Goal: Transaction & Acquisition: Purchase product/service

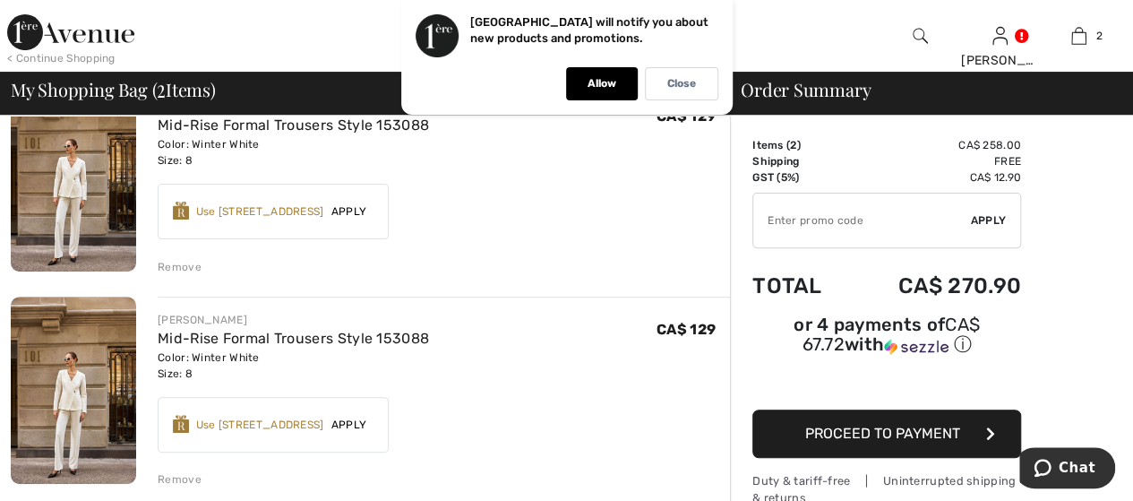
scroll to position [269, 0]
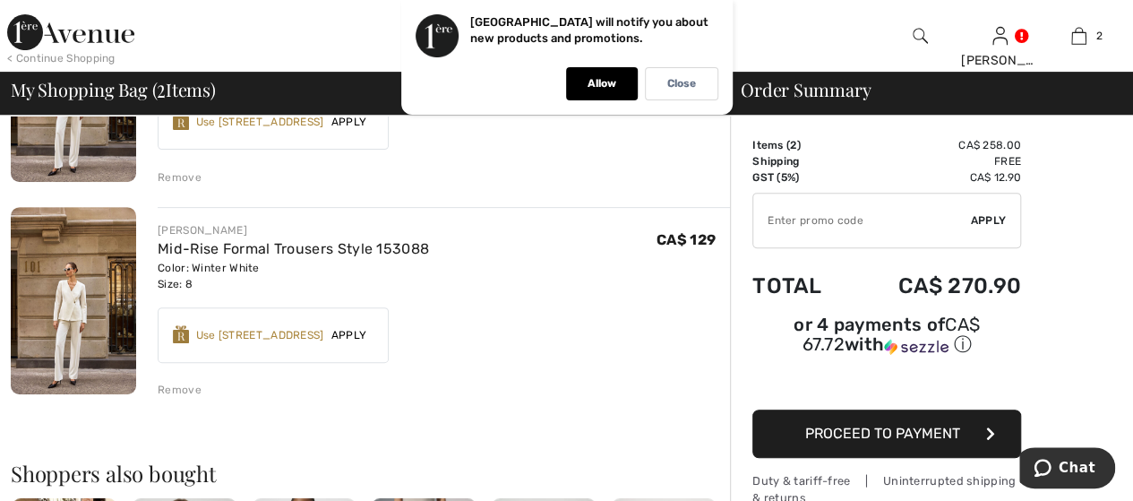
click at [191, 383] on div "Remove" at bounding box center [180, 390] width 44 height 16
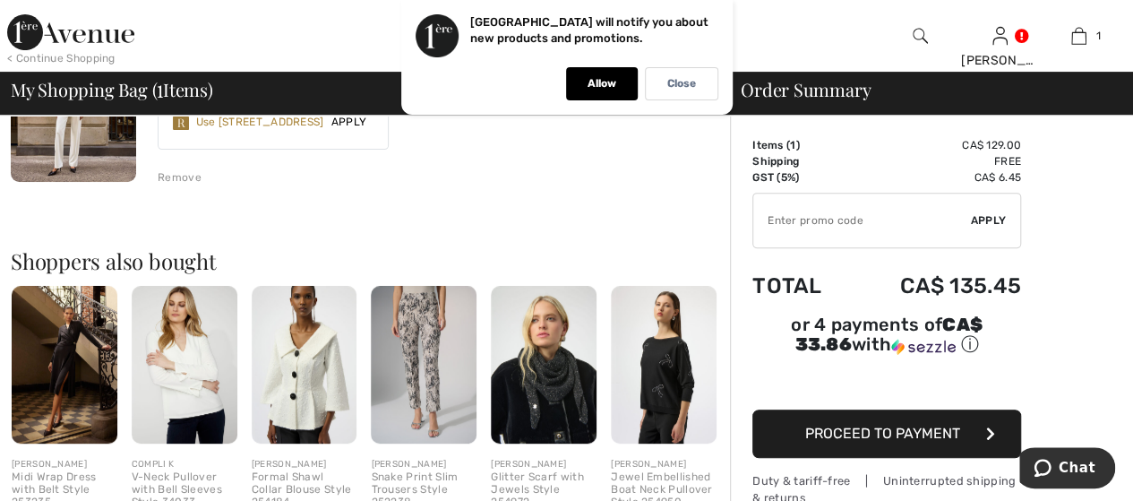
scroll to position [0, 0]
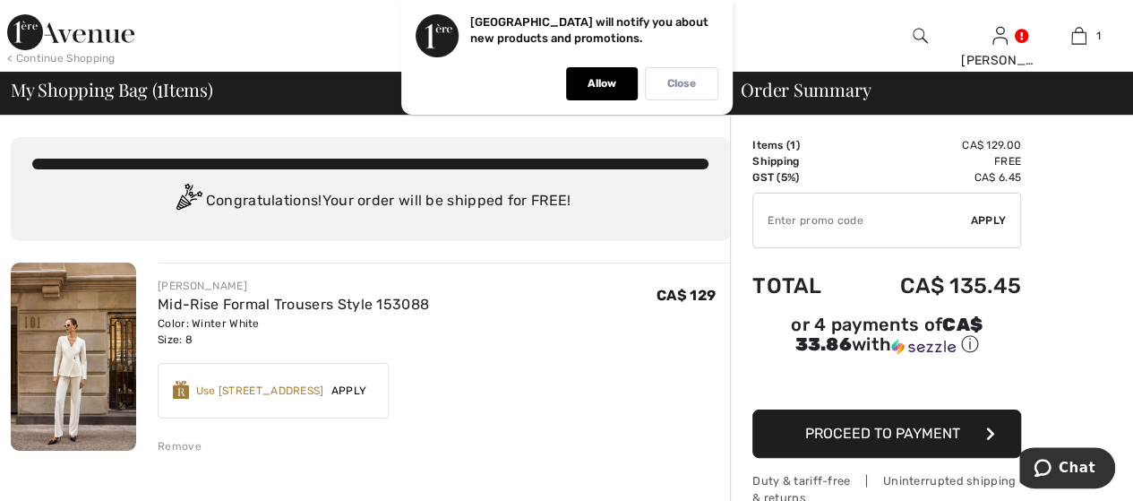
click at [681, 97] on div "Close" at bounding box center [681, 83] width 73 height 33
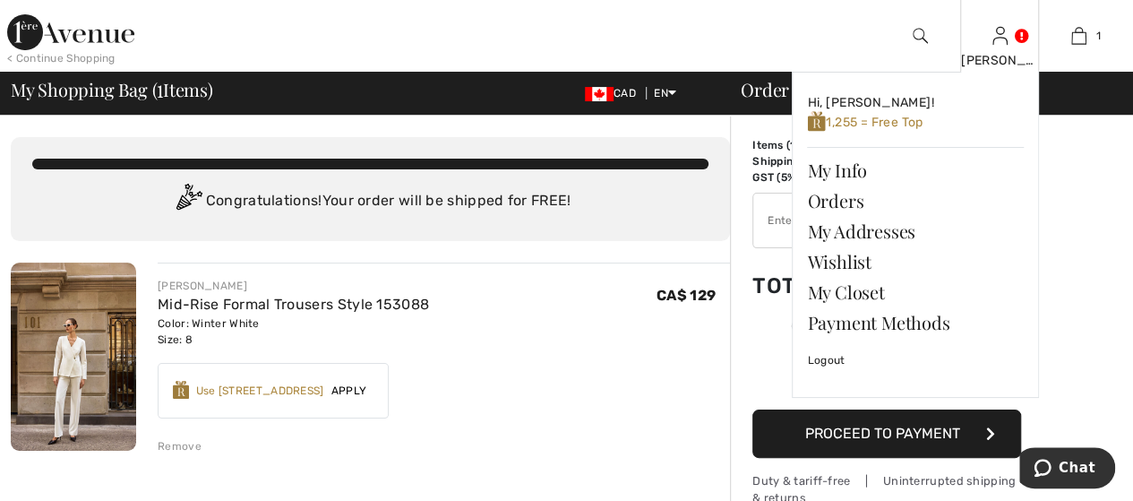
click at [1005, 34] on img at bounding box center [1000, 36] width 15 height 22
click at [835, 254] on link "Wishlist" at bounding box center [915, 261] width 217 height 30
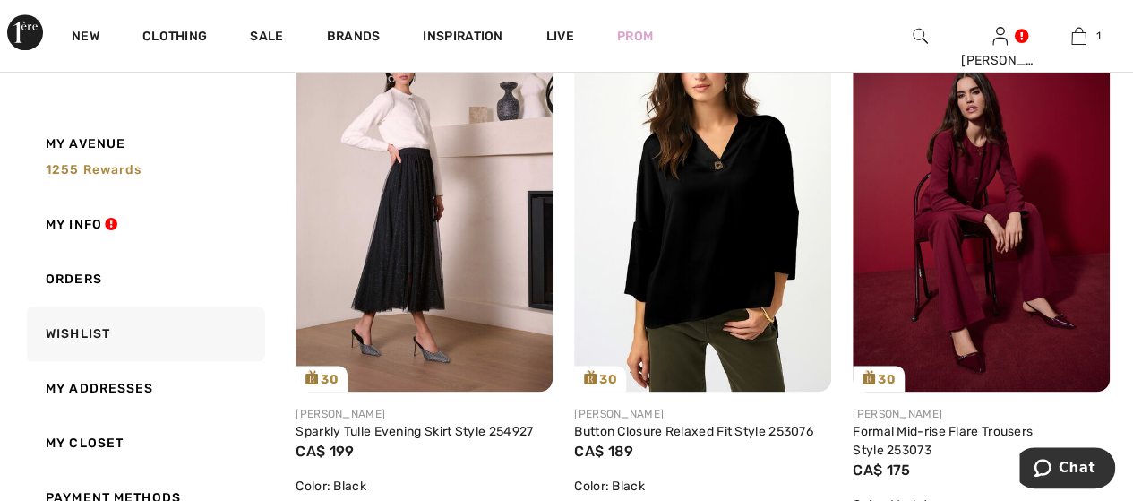
scroll to position [4390, 0]
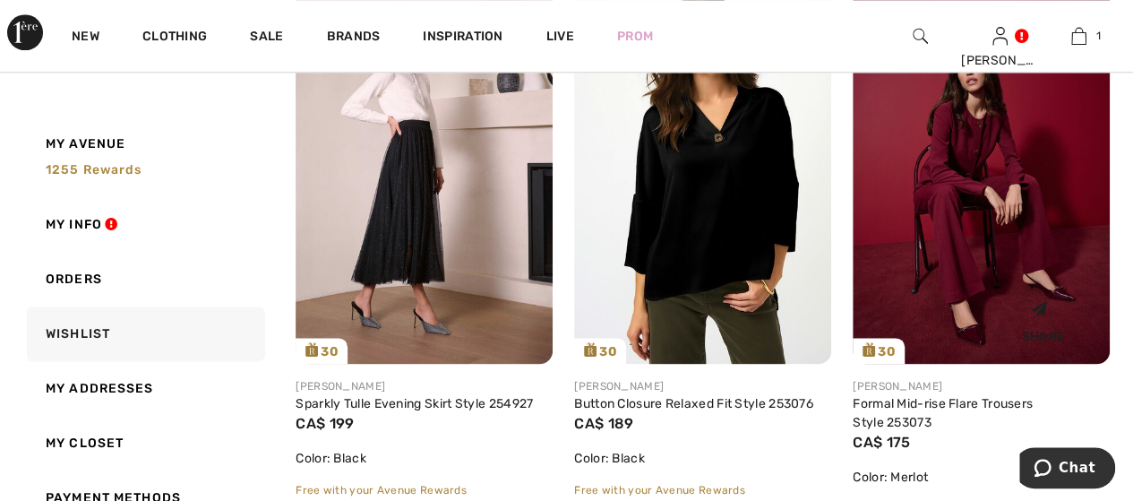
click at [988, 248] on img at bounding box center [981, 170] width 257 height 385
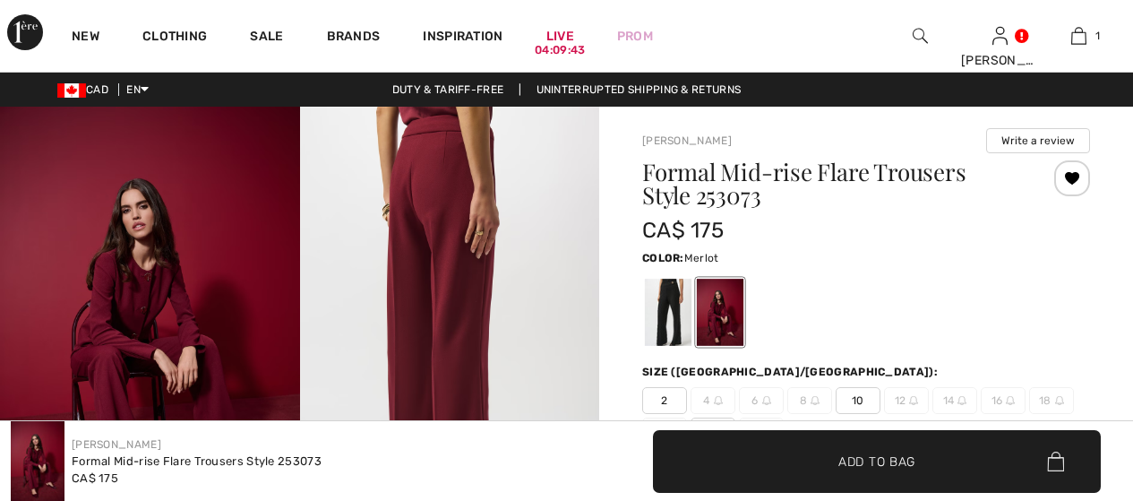
click at [729, 323] on div at bounding box center [720, 312] width 47 height 67
click at [668, 307] on div at bounding box center [668, 312] width 47 height 67
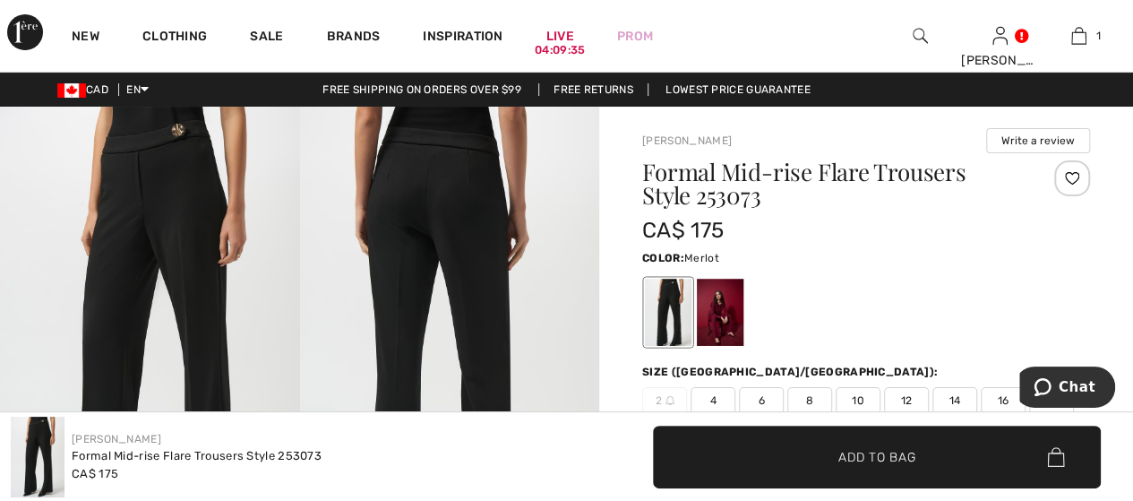
click at [719, 316] on div at bounding box center [720, 312] width 47 height 67
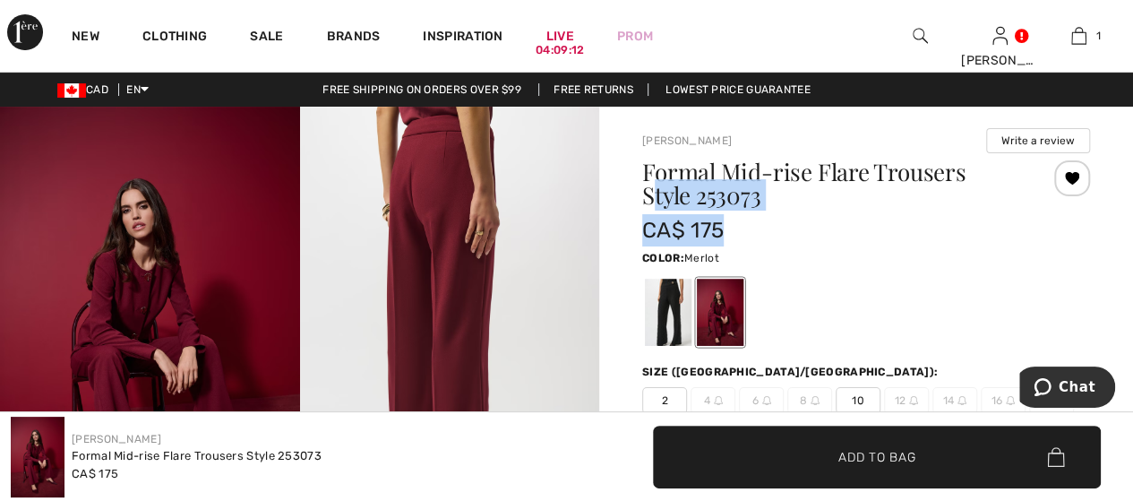
drag, startPoint x: 651, startPoint y: 200, endPoint x: 797, endPoint y: 219, distance: 147.2
click at [797, 219] on div "Formal Mid-rise Flare Trousers Style 253073 CA$ 175" at bounding box center [829, 203] width 374 height 86
click at [736, 211] on div "Formal Mid-rise Flare Trousers Style 253073" at bounding box center [829, 187] width 374 height 54
drag, startPoint x: 700, startPoint y: 198, endPoint x: 763, endPoint y: 208, distance: 64.4
click at [763, 208] on div "Formal Mid-rise Flare Trousers Style 253073" at bounding box center [829, 187] width 374 height 54
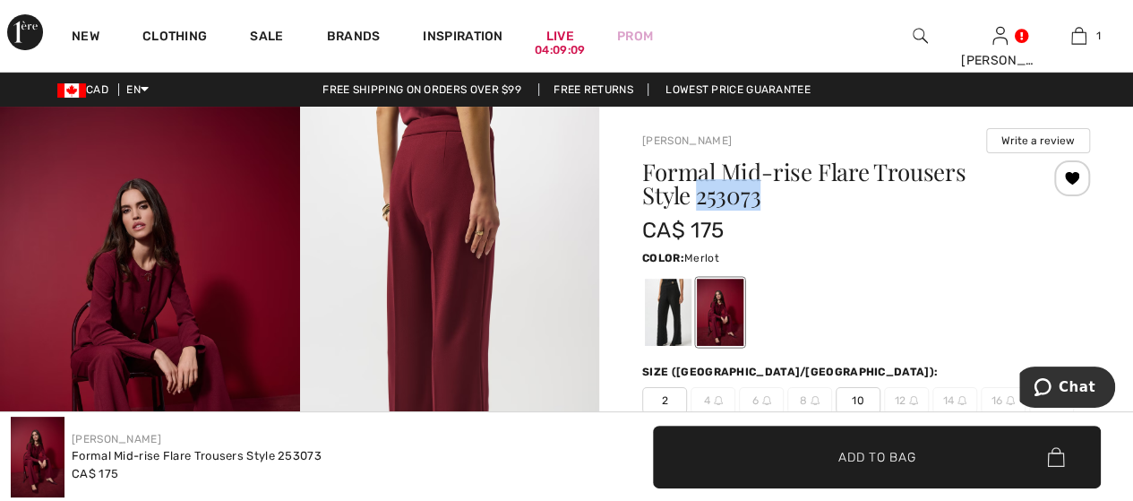
copy h1 "253073"
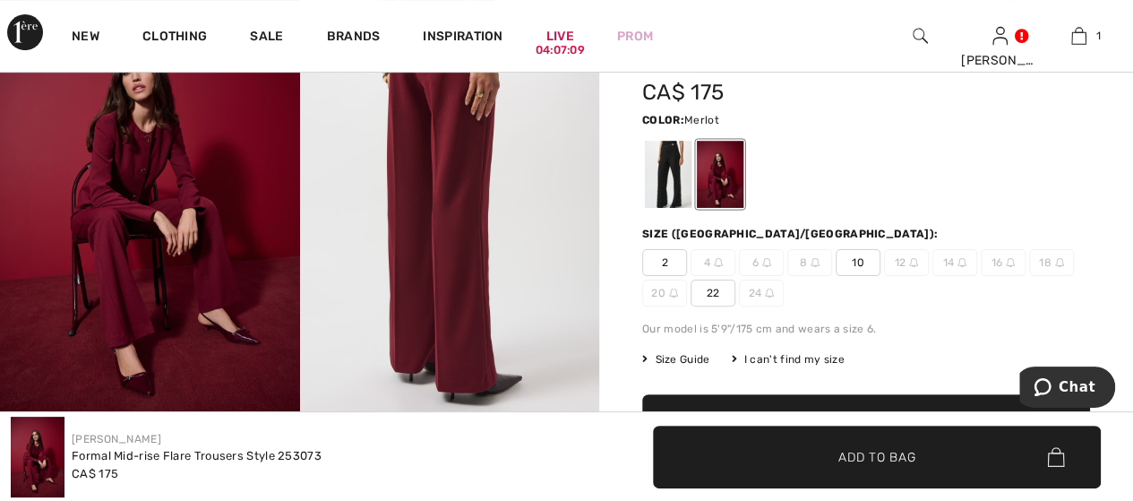
scroll to position [179, 0]
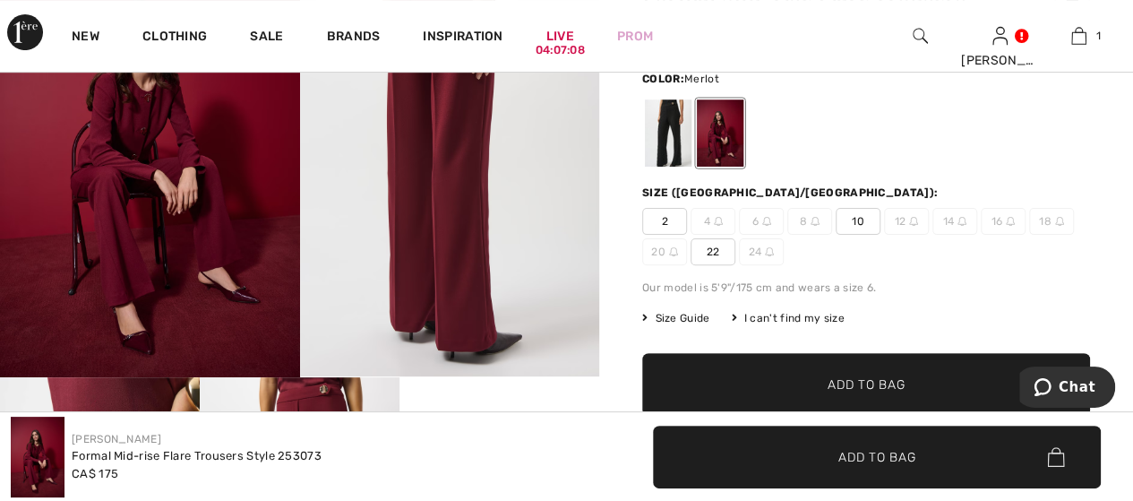
click at [791, 314] on div "I can't find my size" at bounding box center [787, 318] width 113 height 16
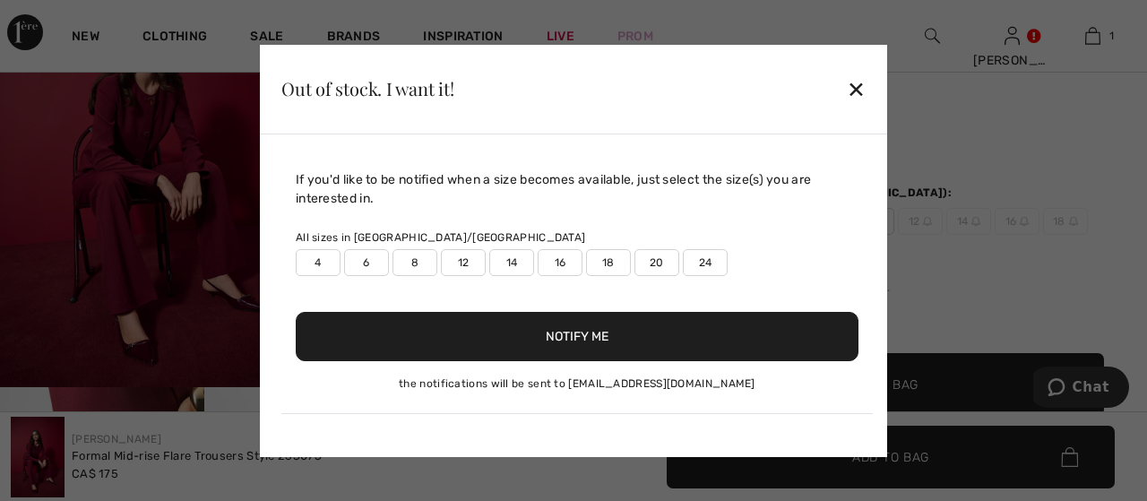
click at [432, 259] on label "8" at bounding box center [414, 262] width 45 height 27
click at [478, 337] on button "Notify Me" at bounding box center [577, 336] width 563 height 49
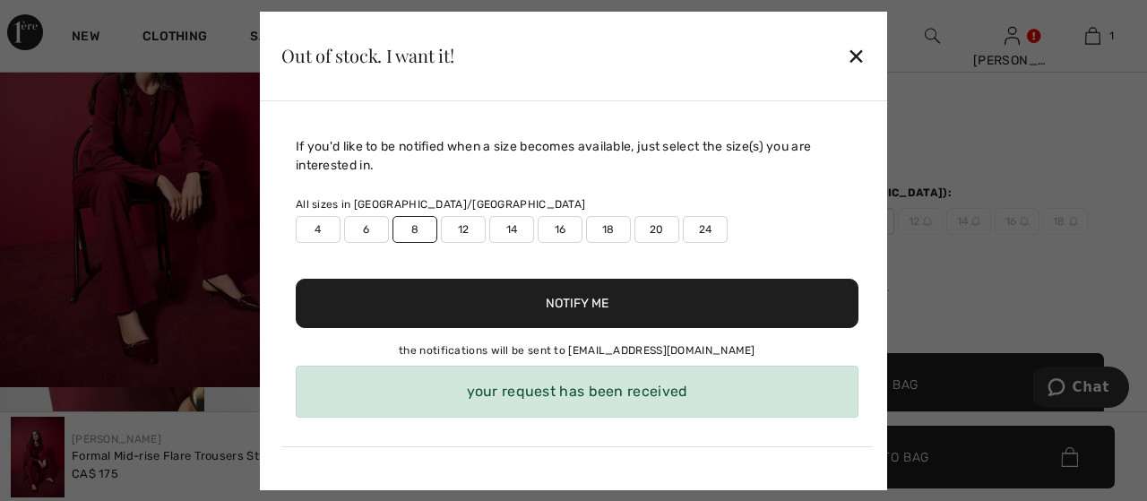
click at [852, 65] on div "✕" at bounding box center [856, 56] width 19 height 38
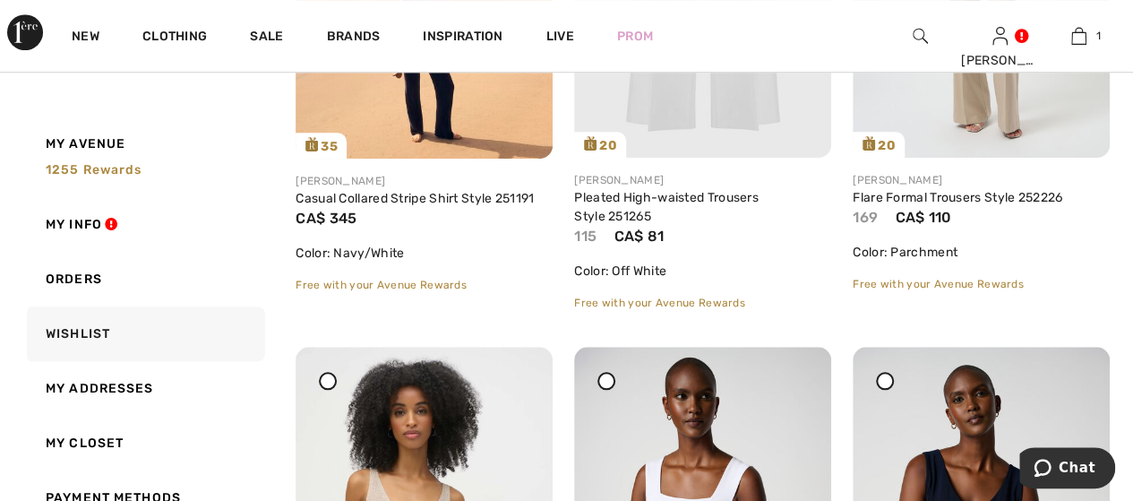
scroll to position [7301, 0]
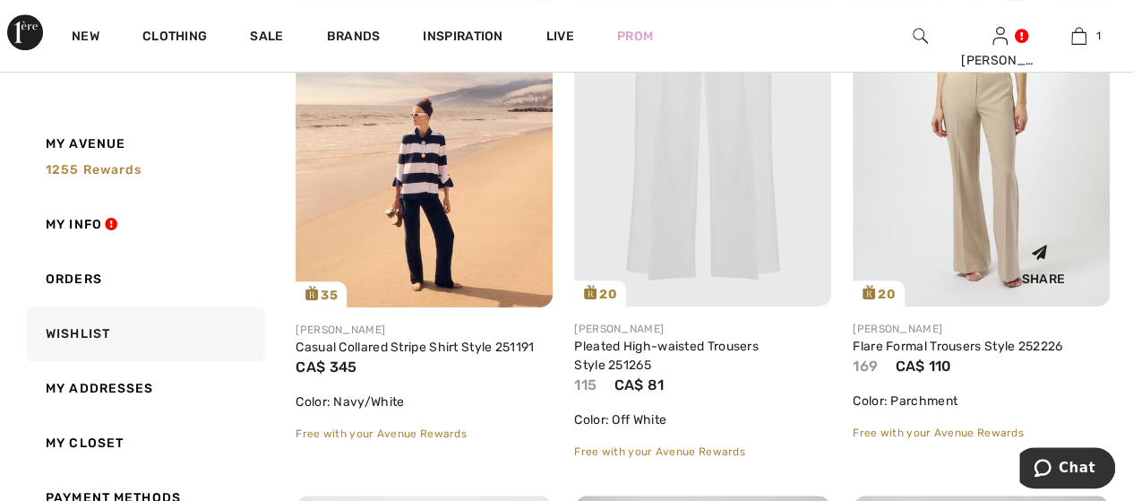
click at [966, 183] on img at bounding box center [981, 113] width 257 height 385
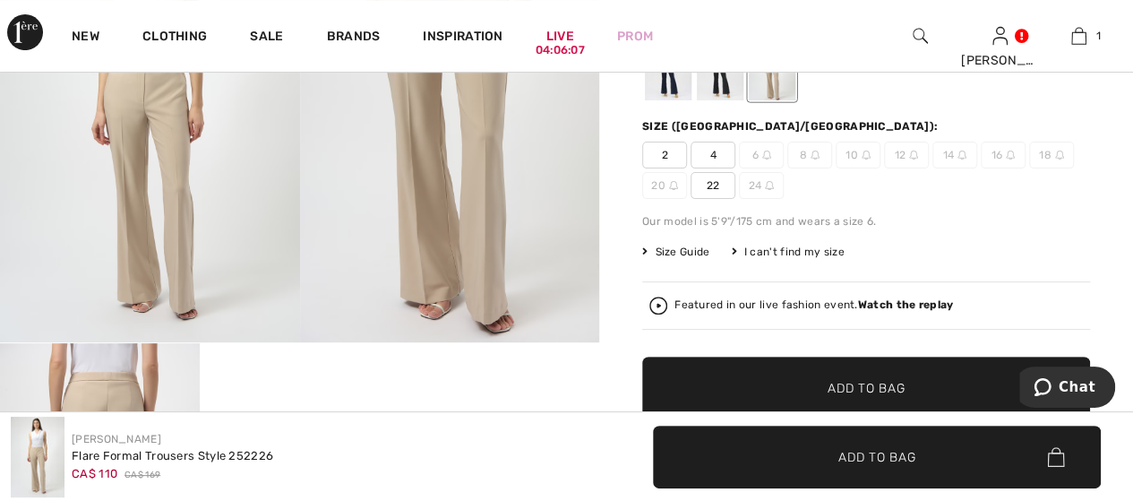
scroll to position [269, 0]
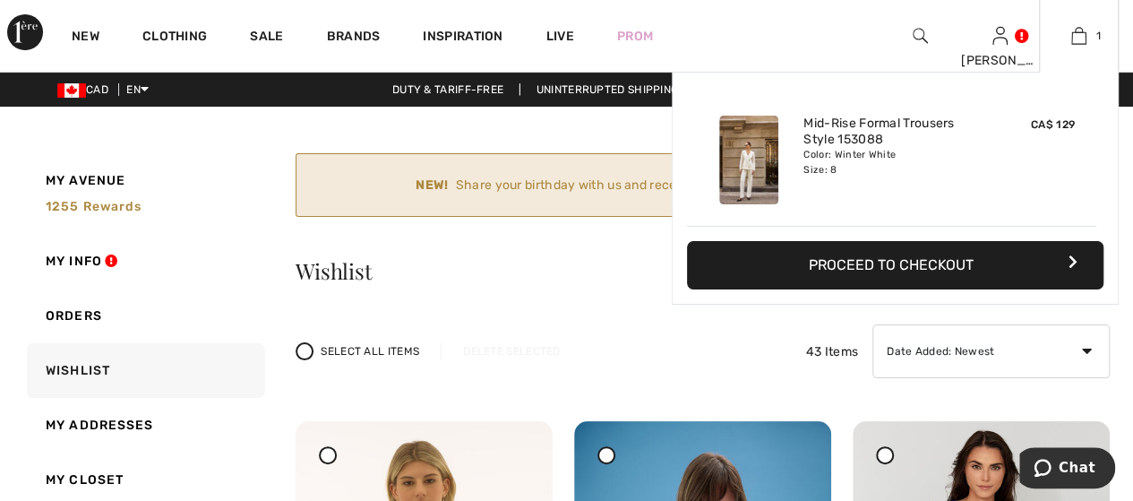
click at [1081, 47] on div "1 Added to Bag Joseph Ribkoff Mid-rise Formal Trousers Style 153088 CA$ 129 Col…" at bounding box center [1079, 36] width 80 height 72
click at [1081, 42] on img at bounding box center [1079, 36] width 15 height 22
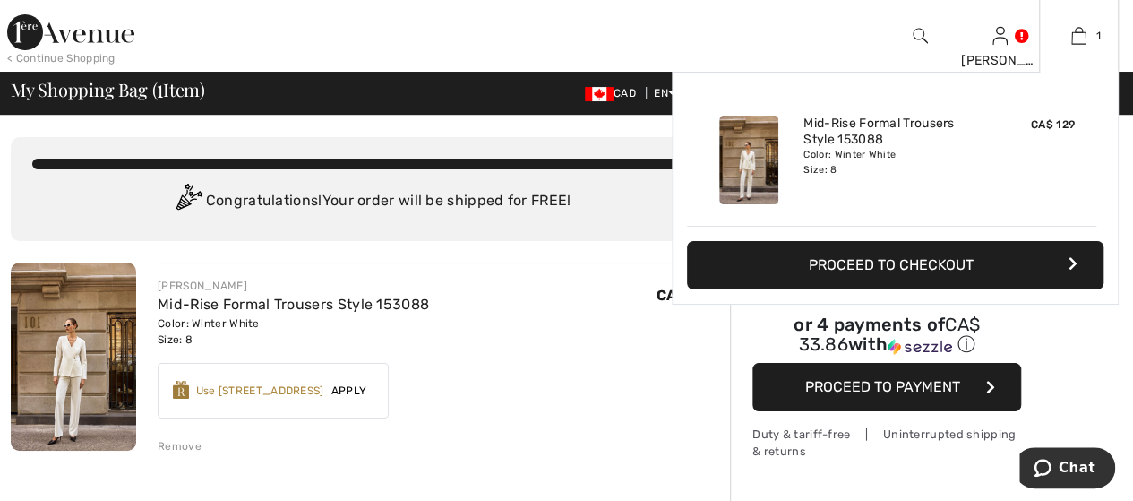
click at [910, 276] on button "Proceed to Checkout" at bounding box center [895, 265] width 417 height 48
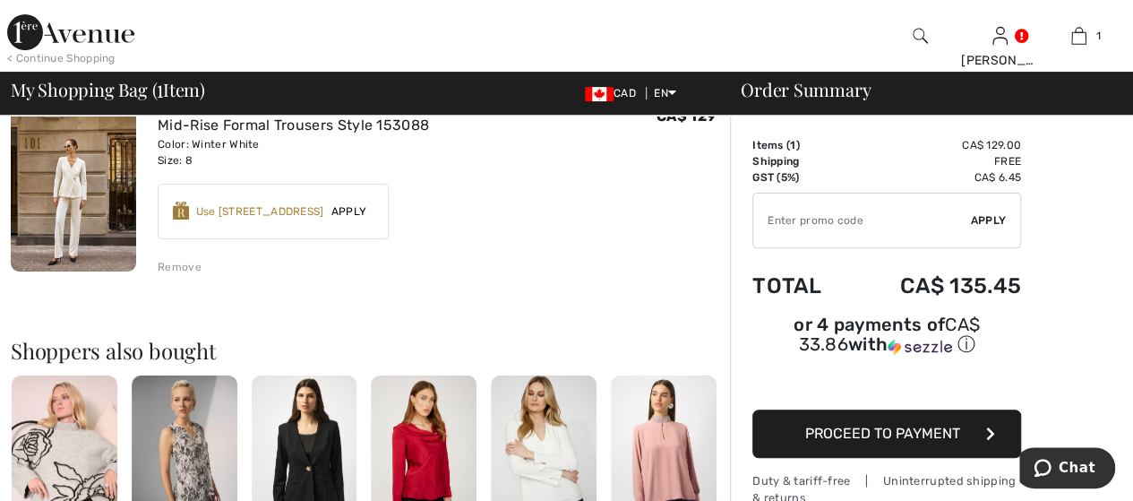
click at [890, 217] on input "TEXT" at bounding box center [862, 221] width 218 height 54
paste input "OC0CA53B05"
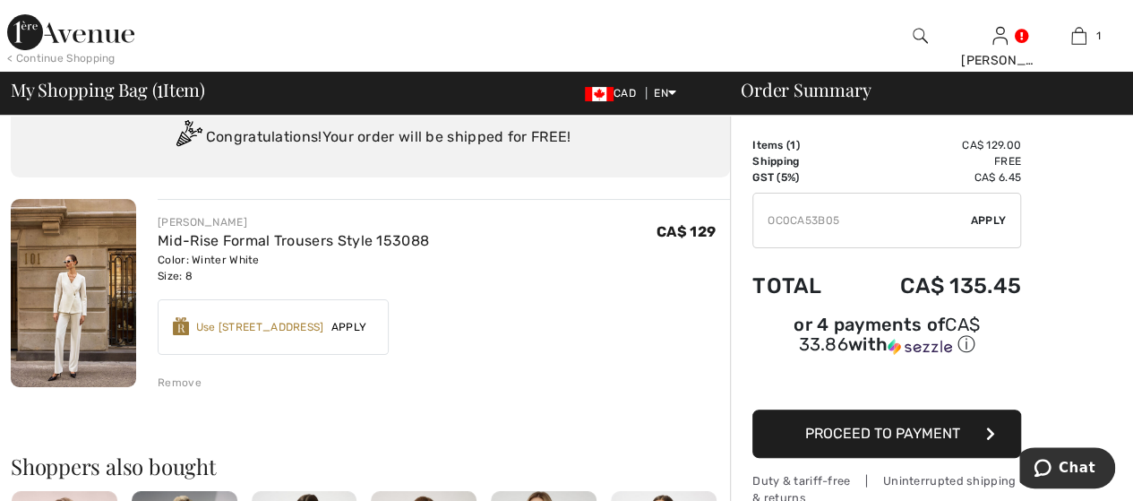
scroll to position [90, 0]
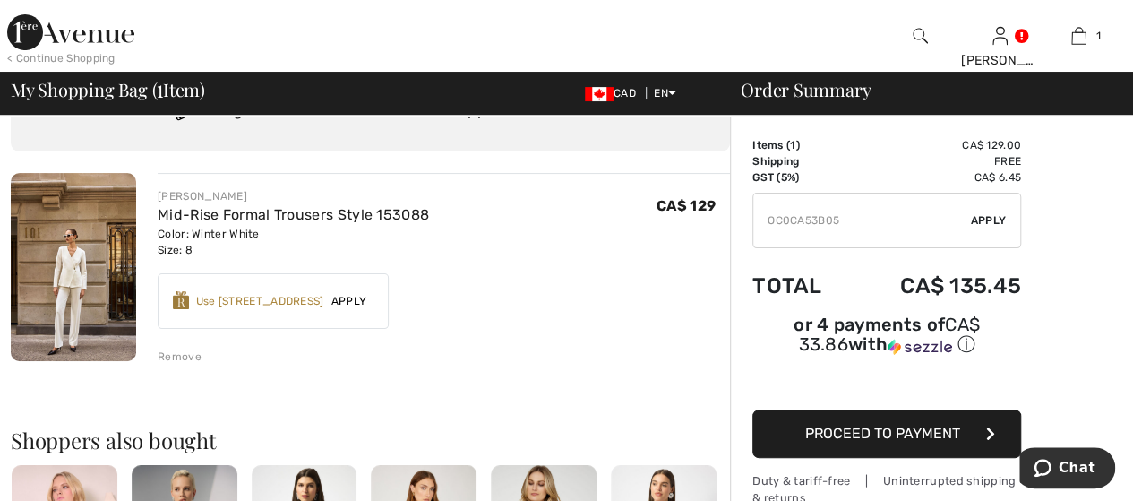
type input "OC0CA53B05"
click at [983, 223] on span "Apply" at bounding box center [989, 220] width 36 height 16
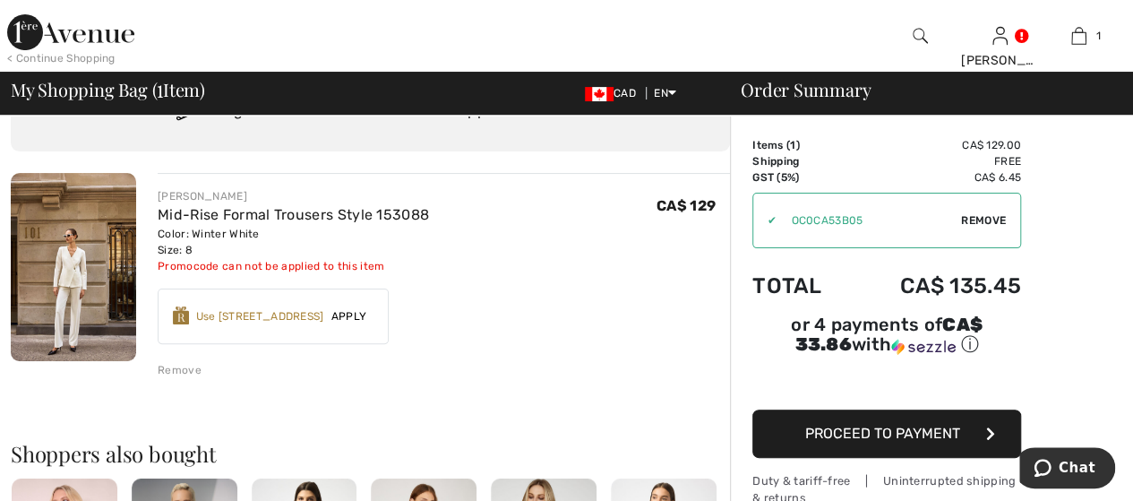
click at [862, 425] on span "Proceed to Payment" at bounding box center [882, 433] width 155 height 17
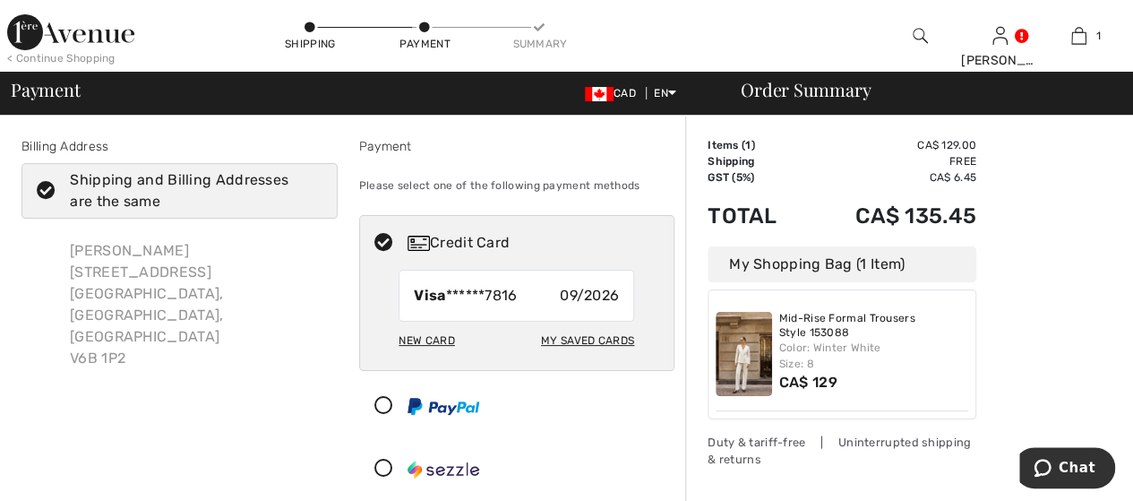
click at [390, 409] on icon at bounding box center [383, 406] width 47 height 19
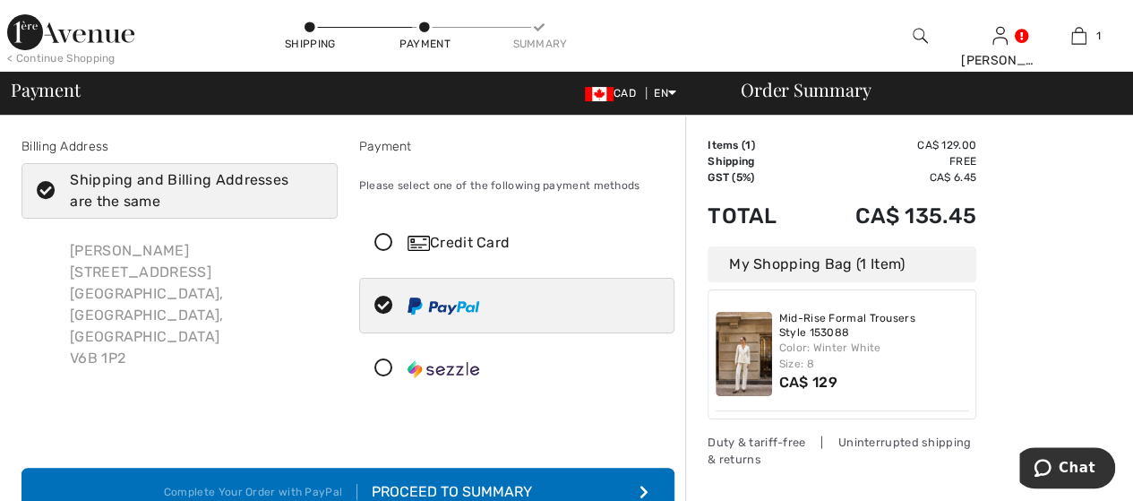
scroll to position [90, 0]
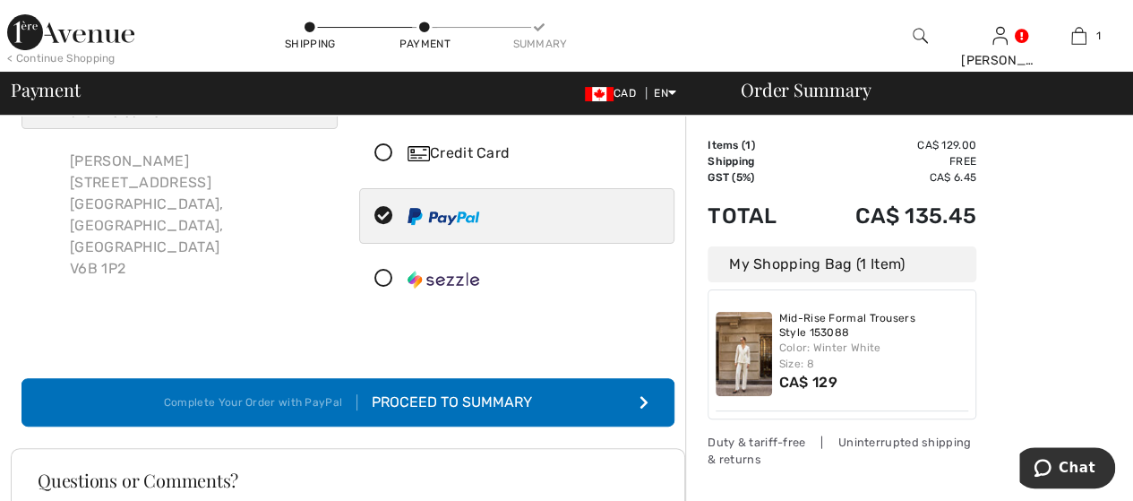
click at [511, 398] on div "Proceed to Summary" at bounding box center [444, 403] width 175 height 22
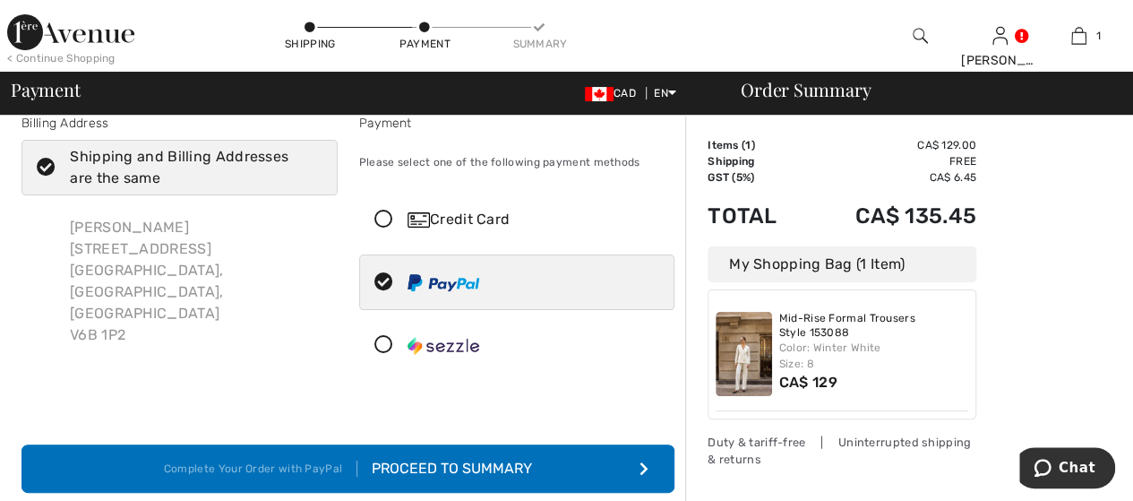
scroll to position [0, 0]
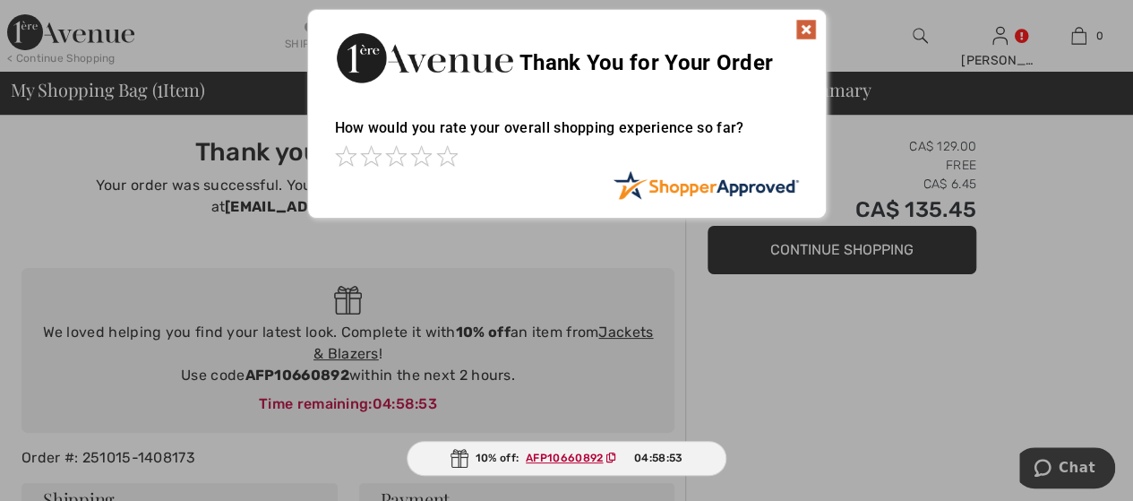
click at [811, 32] on img at bounding box center [807, 30] width 22 height 22
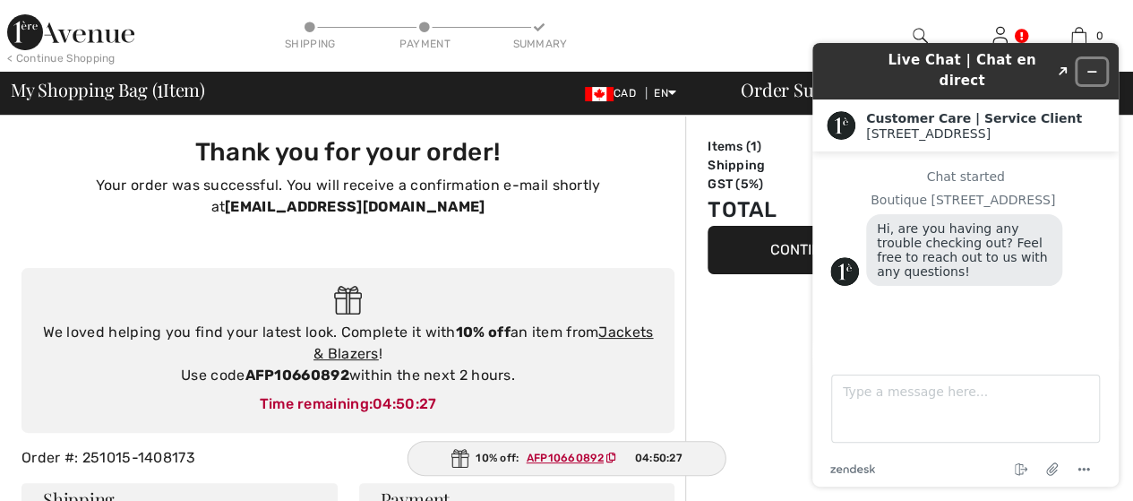
click at [1090, 71] on button "Minimize widget" at bounding box center [1092, 71] width 29 height 25
